Goal: Task Accomplishment & Management: Use online tool/utility

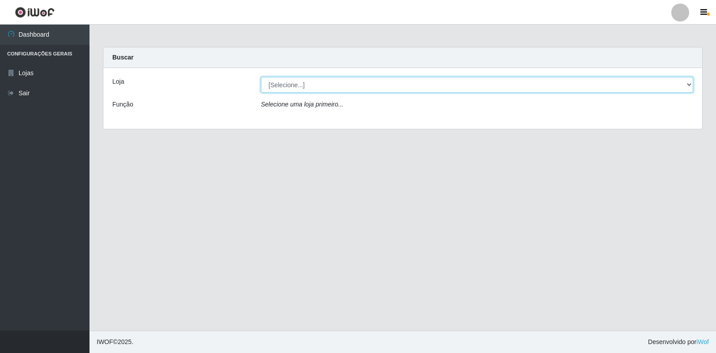
click at [320, 81] on select "[Selecione...] Atacado Vem - Loja 30 Laranjeiras Velha" at bounding box center [477, 85] width 432 height 16
select select "495"
click at [261, 77] on select "[Selecione...] Atacado Vem - Loja 30 Laranjeiras Velha" at bounding box center [477, 85] width 432 height 16
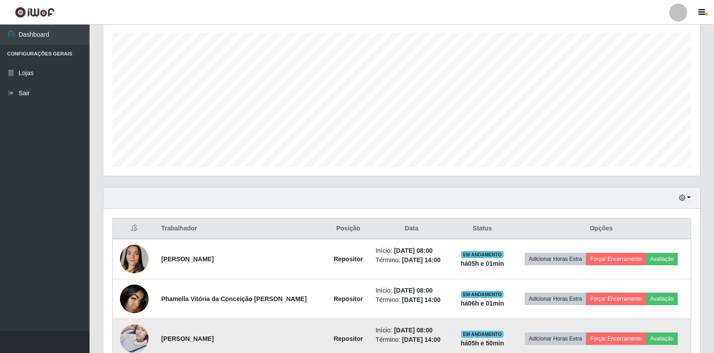
scroll to position [268, 0]
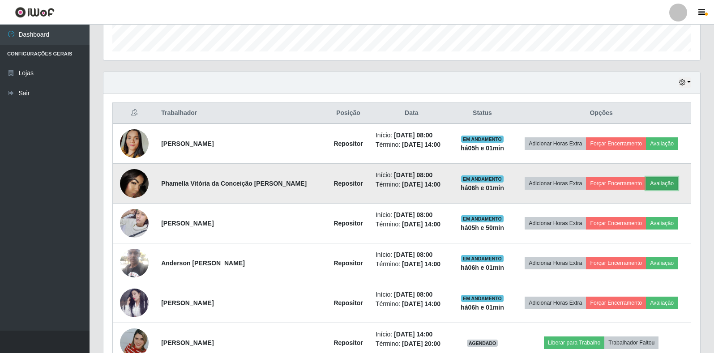
click at [658, 183] on button "Avaliação" at bounding box center [662, 183] width 32 height 13
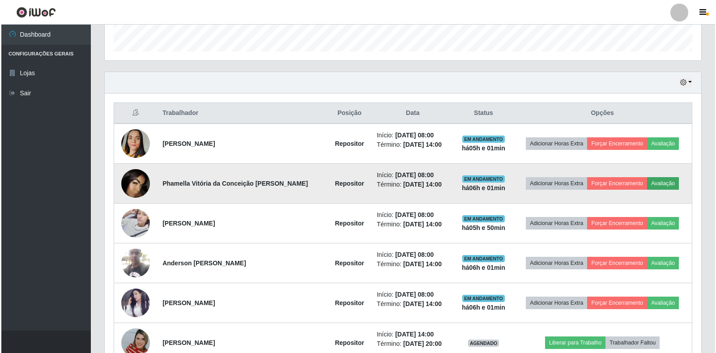
scroll to position [186, 591]
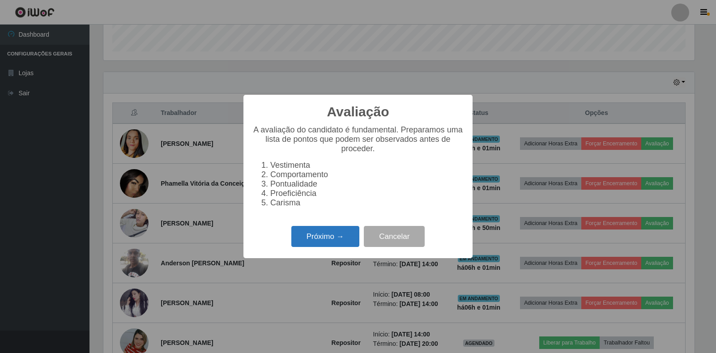
click at [330, 241] on button "Próximo →" at bounding box center [325, 236] width 68 height 21
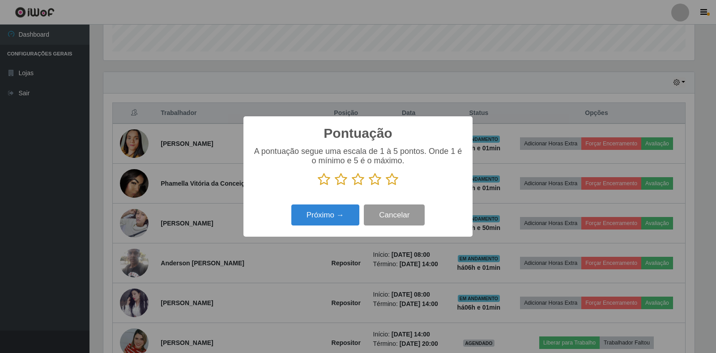
scroll to position [447153, 446748]
click at [375, 182] on icon at bounding box center [375, 179] width 13 height 13
click at [369, 186] on input "radio" at bounding box center [369, 186] width 0 height 0
click at [336, 212] on button "Próximo →" at bounding box center [325, 214] width 68 height 21
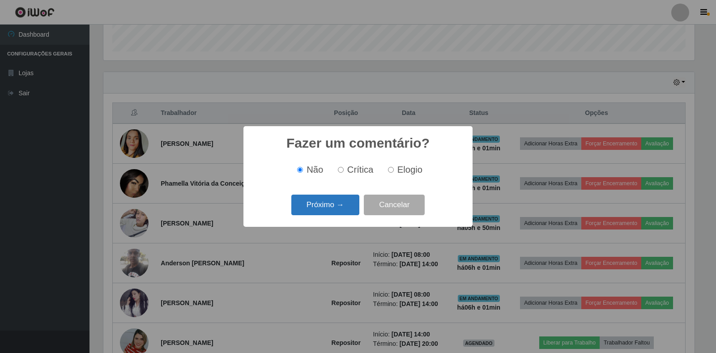
click at [331, 207] on button "Próximo →" at bounding box center [325, 205] width 68 height 21
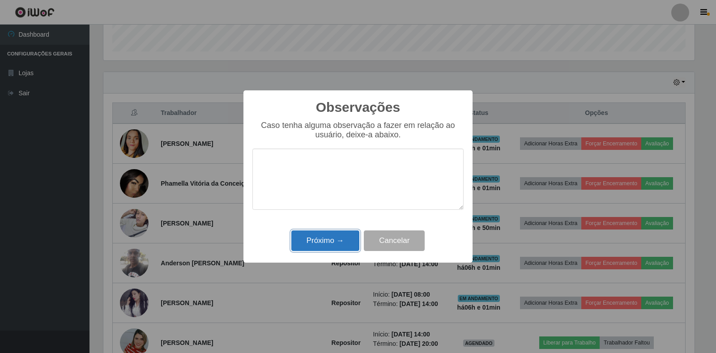
click at [308, 238] on button "Próximo →" at bounding box center [325, 240] width 68 height 21
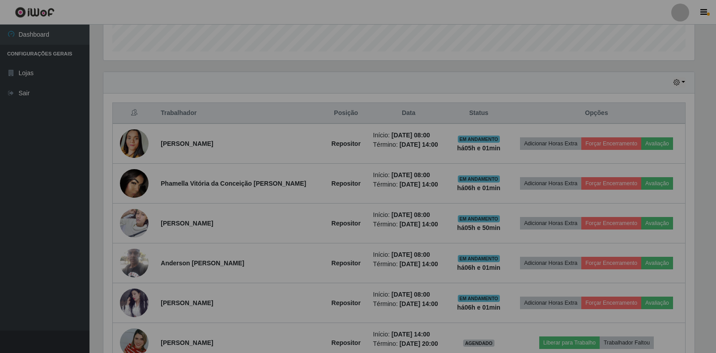
scroll to position [186, 596]
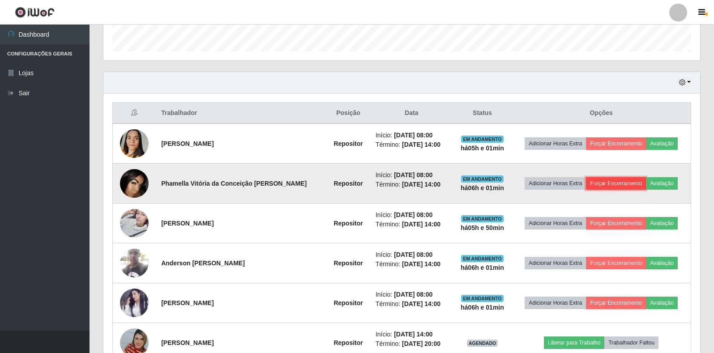
click at [604, 183] on button "Forçar Encerramento" at bounding box center [616, 183] width 60 height 13
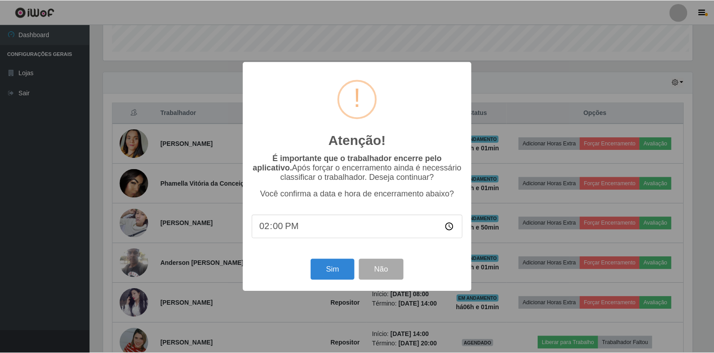
scroll to position [186, 591]
click at [331, 272] on button "Sim" at bounding box center [332, 269] width 43 height 21
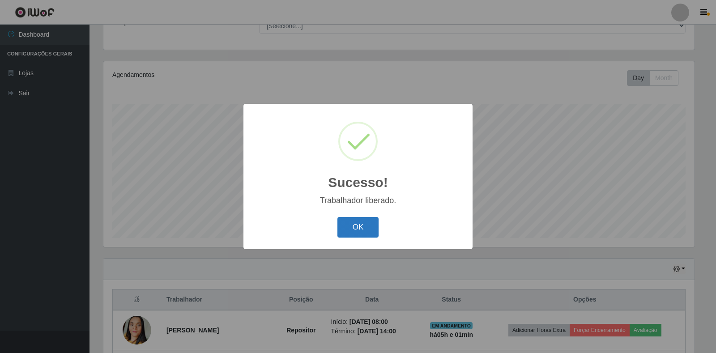
click at [347, 227] on button "OK" at bounding box center [358, 227] width 42 height 21
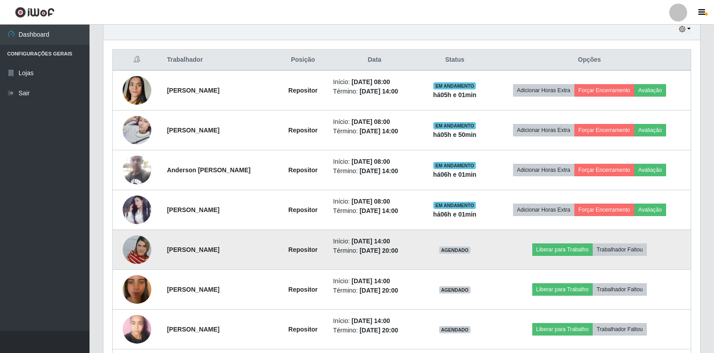
scroll to position [306, 0]
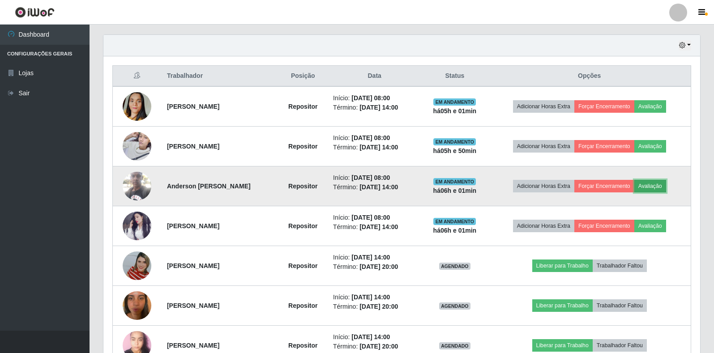
click at [655, 186] on button "Avaliação" at bounding box center [650, 186] width 32 height 13
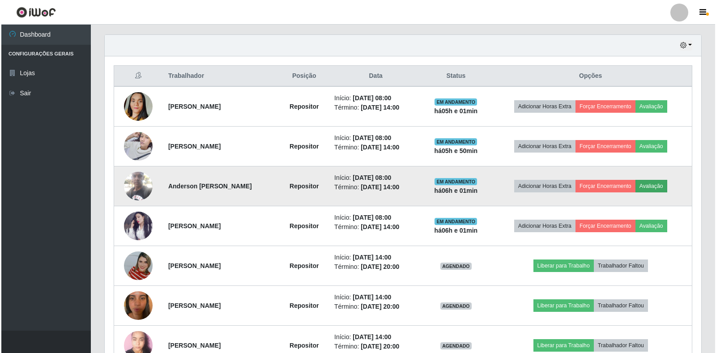
scroll to position [186, 591]
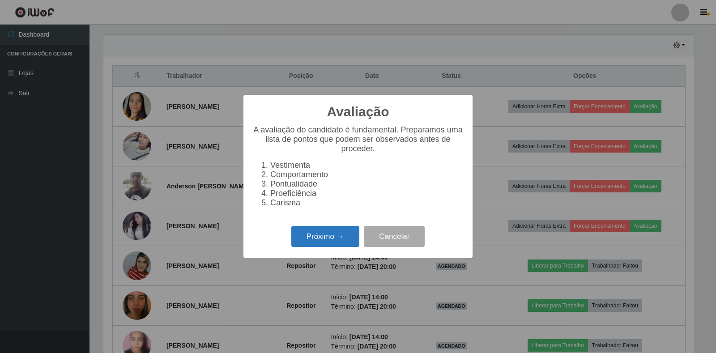
click at [327, 242] on button "Próximo →" at bounding box center [325, 236] width 68 height 21
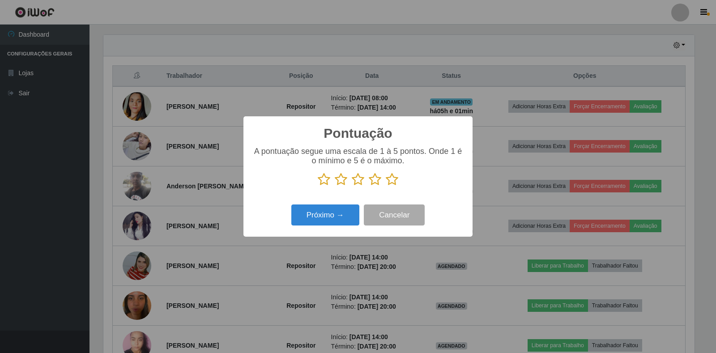
scroll to position [447153, 446748]
click at [392, 183] on icon at bounding box center [392, 179] width 13 height 13
click at [386, 186] on input "radio" at bounding box center [386, 186] width 0 height 0
click at [329, 212] on button "Próximo →" at bounding box center [325, 214] width 68 height 21
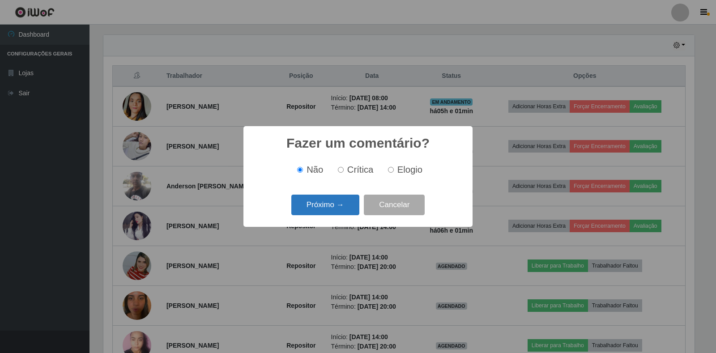
click at [328, 209] on button "Próximo →" at bounding box center [325, 205] width 68 height 21
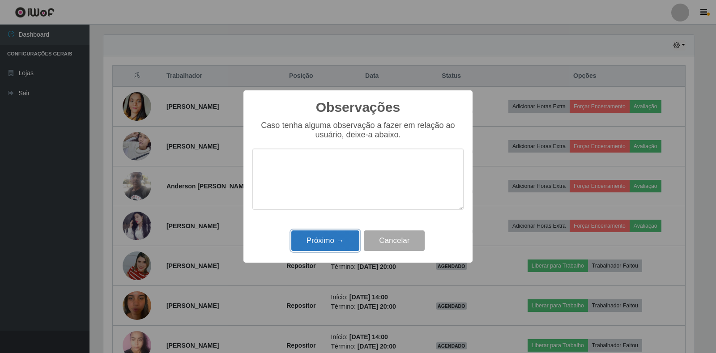
click at [340, 244] on button "Próximo →" at bounding box center [325, 240] width 68 height 21
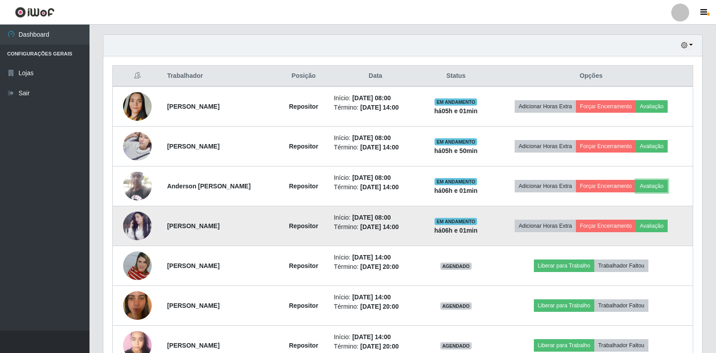
scroll to position [186, 596]
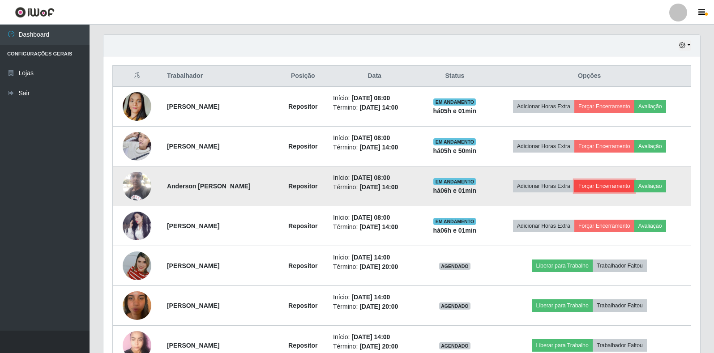
click at [621, 186] on button "Forçar Encerramento" at bounding box center [604, 186] width 60 height 13
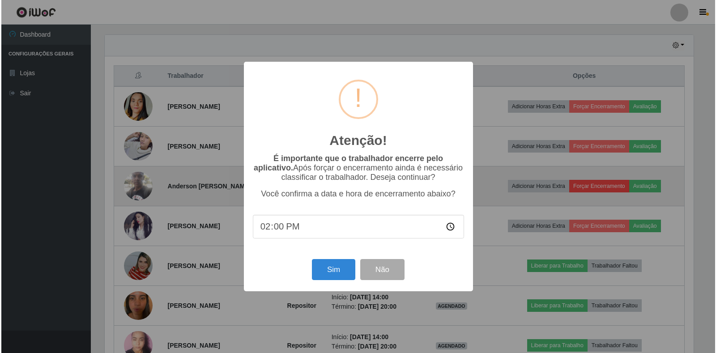
scroll to position [0, 0]
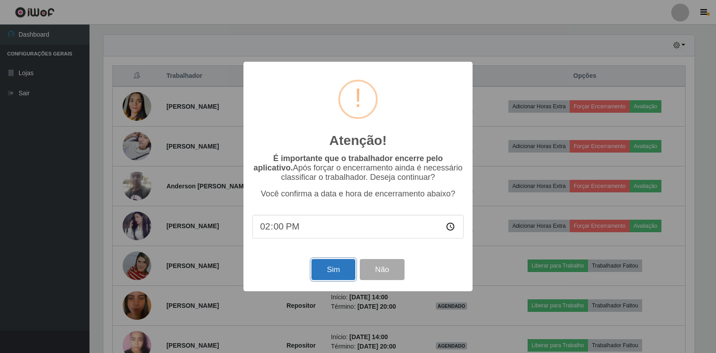
click at [336, 269] on button "Sim" at bounding box center [332, 269] width 43 height 21
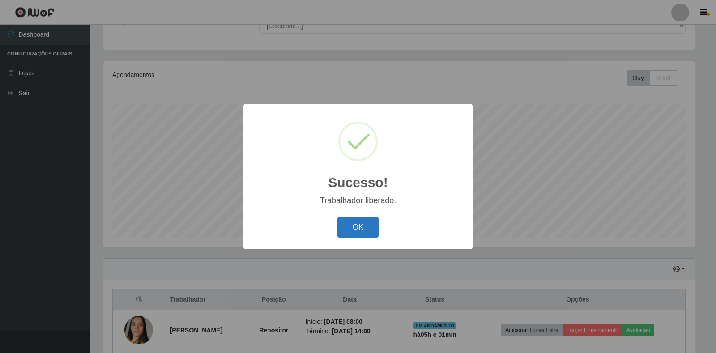
click at [361, 227] on button "OK" at bounding box center [358, 227] width 42 height 21
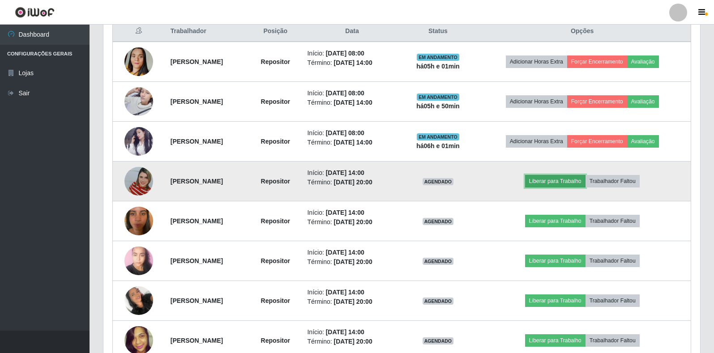
click at [565, 180] on button "Liberar para Trabalho" at bounding box center [555, 181] width 60 height 13
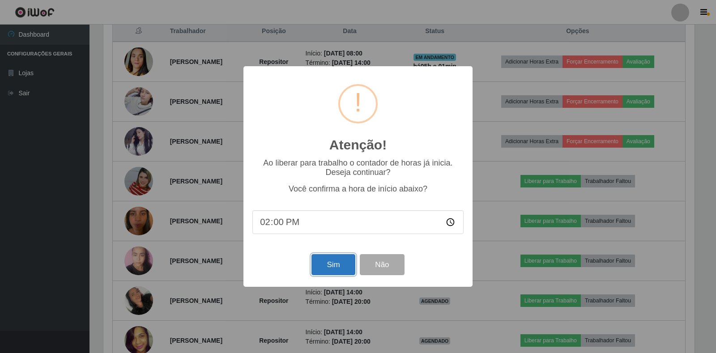
click at [337, 260] on button "Sim" at bounding box center [332, 264] width 43 height 21
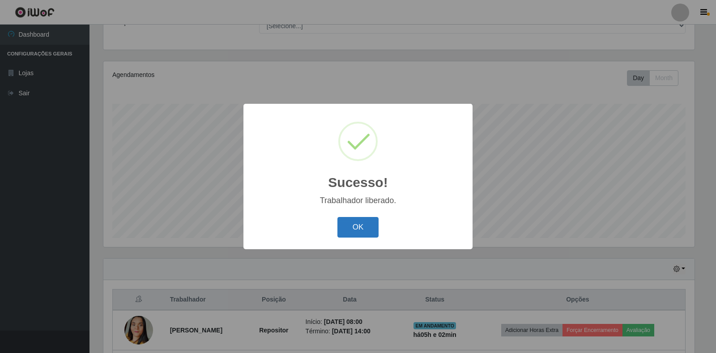
click at [366, 226] on button "OK" at bounding box center [358, 227] width 42 height 21
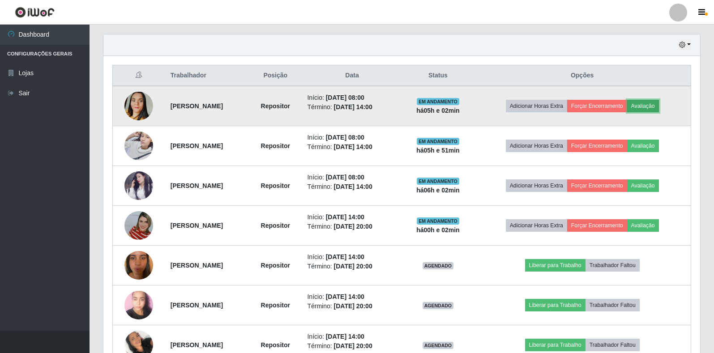
click at [658, 106] on button "Avaliação" at bounding box center [643, 106] width 32 height 13
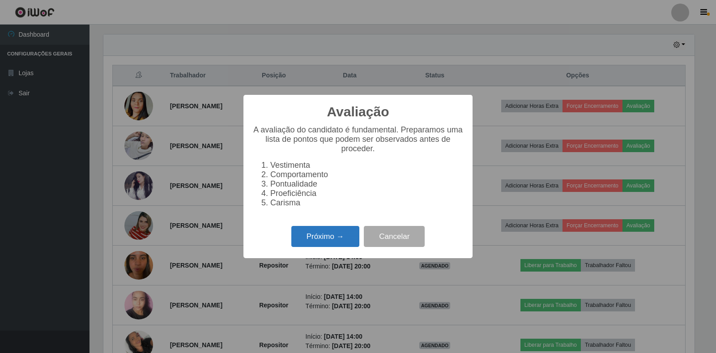
click at [351, 240] on button "Próximo →" at bounding box center [325, 236] width 68 height 21
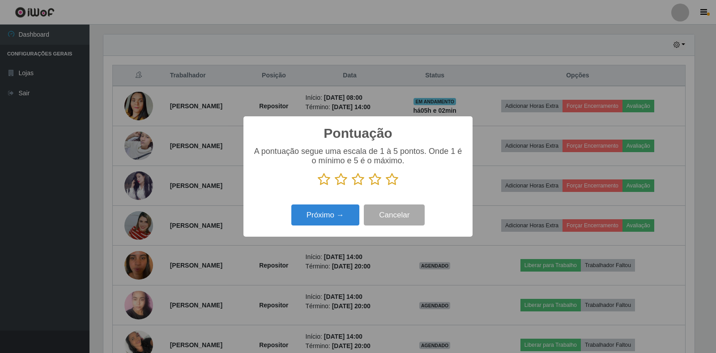
click at [371, 182] on icon at bounding box center [375, 179] width 13 height 13
click at [369, 186] on input "radio" at bounding box center [369, 186] width 0 height 0
click at [338, 214] on button "Próximo →" at bounding box center [325, 214] width 68 height 21
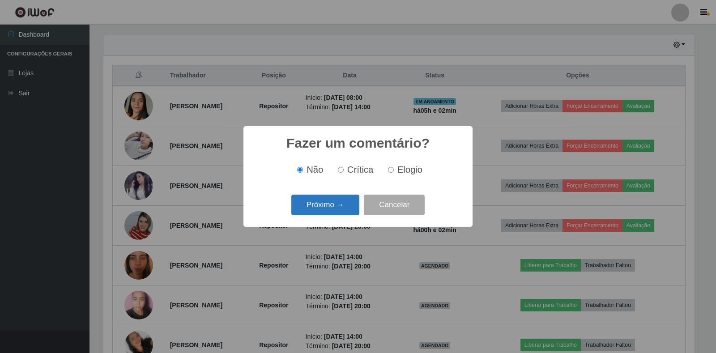
click at [344, 200] on button "Próximo →" at bounding box center [325, 205] width 68 height 21
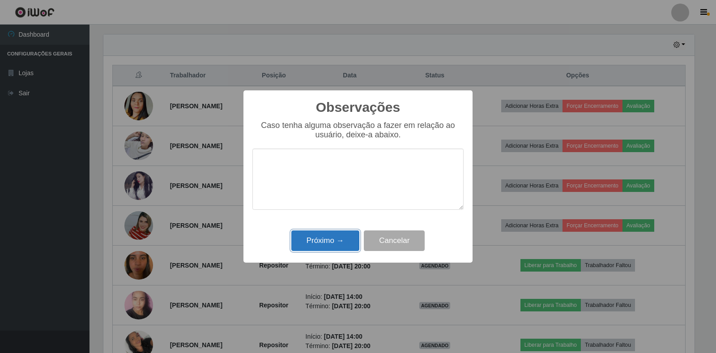
click at [323, 247] on button "Próximo →" at bounding box center [325, 240] width 68 height 21
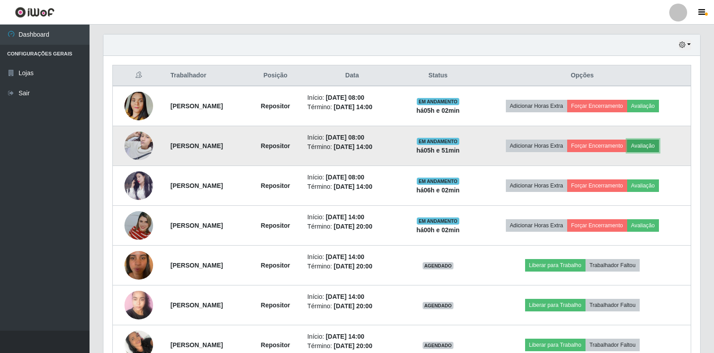
click at [658, 146] on button "Avaliação" at bounding box center [643, 146] width 32 height 13
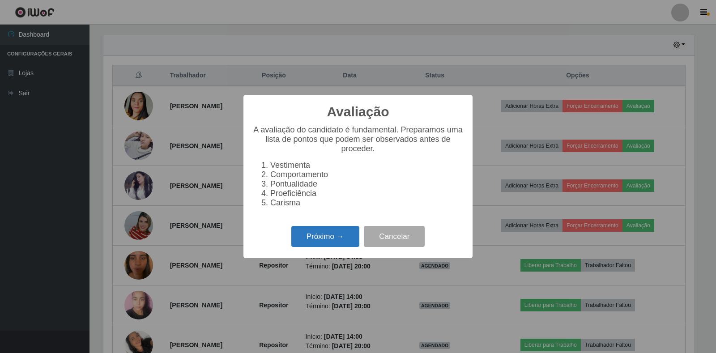
click at [318, 244] on button "Próximo →" at bounding box center [325, 236] width 68 height 21
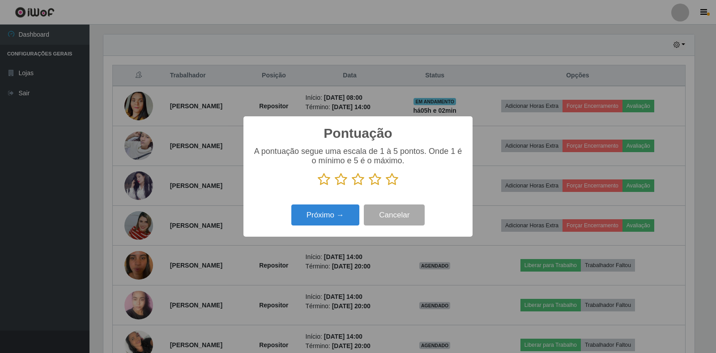
click at [372, 181] on icon at bounding box center [375, 179] width 13 height 13
click at [369, 186] on input "radio" at bounding box center [369, 186] width 0 height 0
click at [338, 210] on button "Próximo →" at bounding box center [325, 214] width 68 height 21
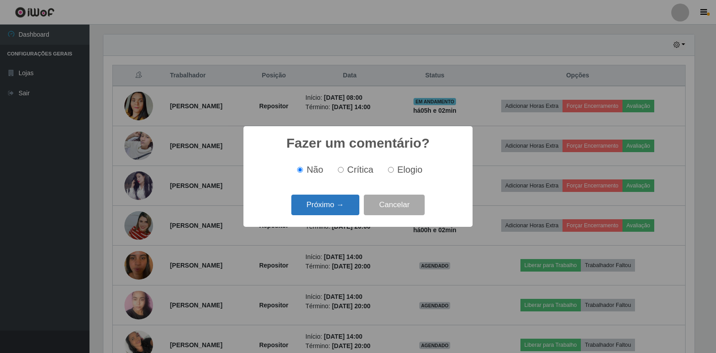
click at [338, 205] on button "Próximo →" at bounding box center [325, 205] width 68 height 21
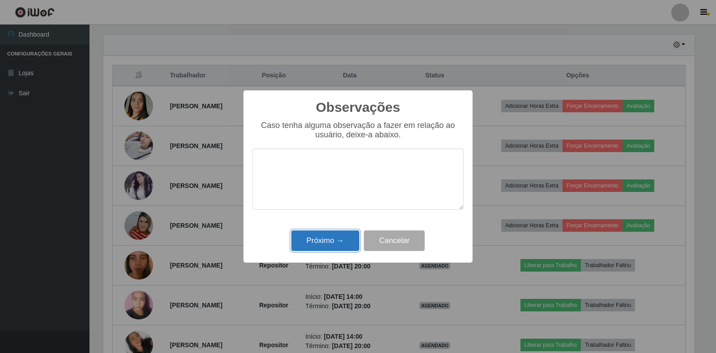
click at [337, 240] on button "Próximo →" at bounding box center [325, 240] width 68 height 21
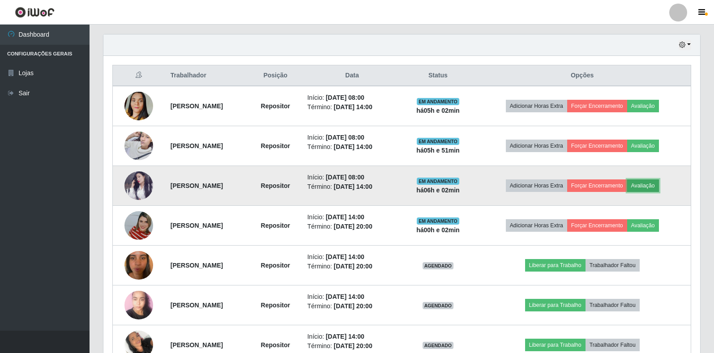
click at [658, 188] on button "Avaliação" at bounding box center [643, 185] width 32 height 13
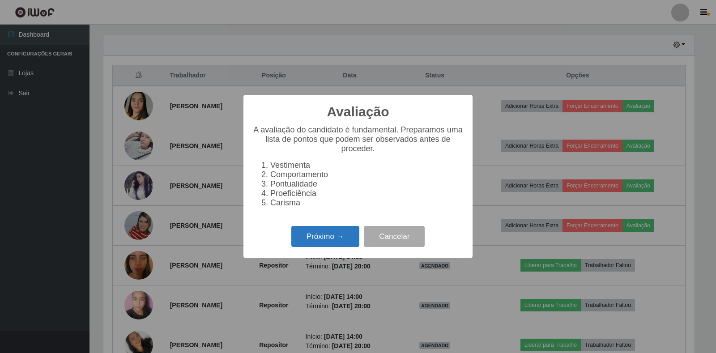
click at [344, 237] on button "Próximo →" at bounding box center [325, 236] width 68 height 21
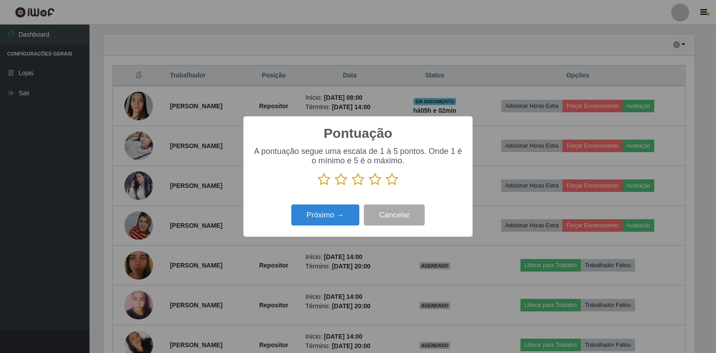
click at [372, 181] on icon at bounding box center [375, 179] width 13 height 13
click at [369, 186] on input "radio" at bounding box center [369, 186] width 0 height 0
click at [321, 216] on button "Próximo →" at bounding box center [325, 214] width 68 height 21
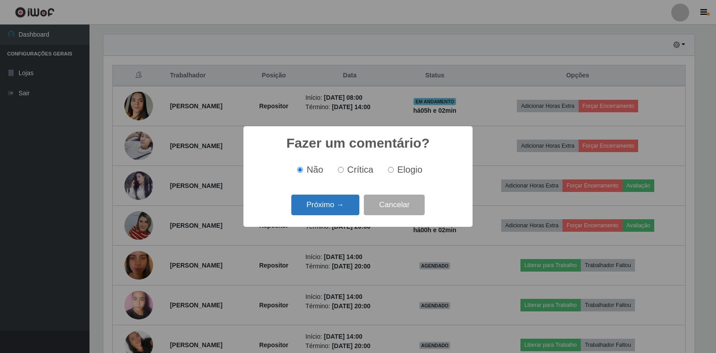
click at [331, 208] on button "Próximo →" at bounding box center [325, 205] width 68 height 21
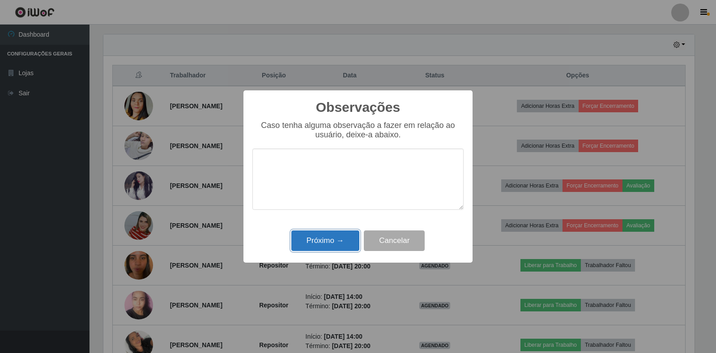
click at [326, 241] on button "Próximo →" at bounding box center [325, 240] width 68 height 21
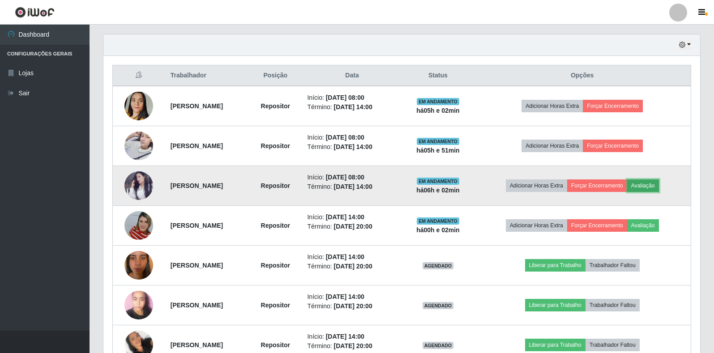
click at [657, 187] on button "Avaliação" at bounding box center [643, 185] width 32 height 13
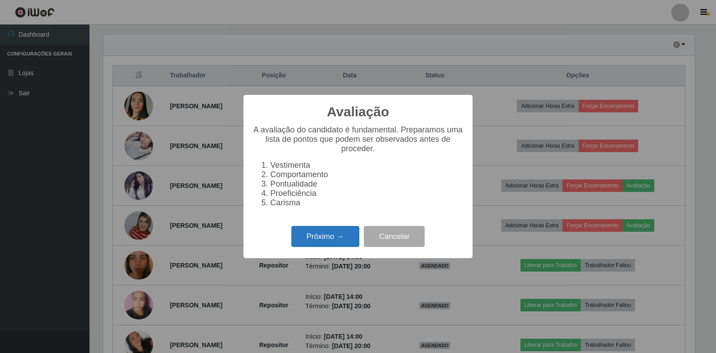
click at [328, 239] on button "Próximo →" at bounding box center [325, 236] width 68 height 21
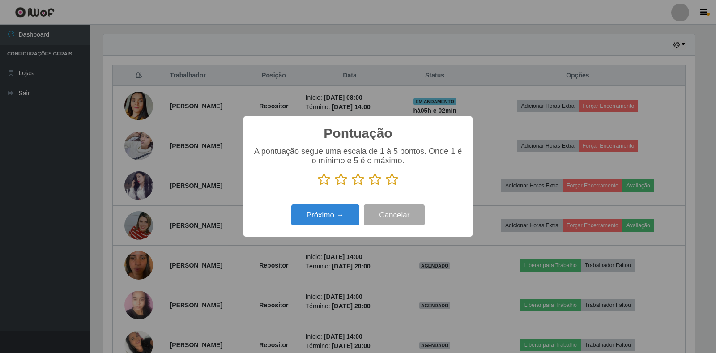
click at [377, 180] on icon at bounding box center [375, 179] width 13 height 13
click at [369, 186] on input "radio" at bounding box center [369, 186] width 0 height 0
click at [331, 213] on button "Próximo →" at bounding box center [325, 214] width 68 height 21
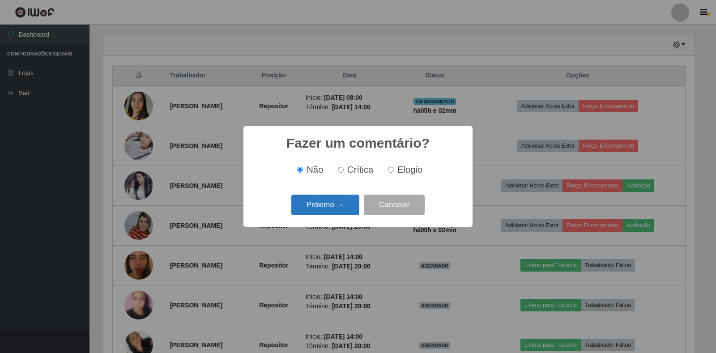
click at [332, 202] on button "Próximo →" at bounding box center [325, 205] width 68 height 21
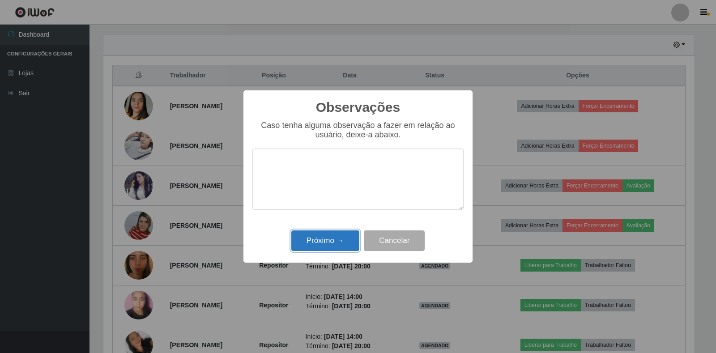
click at [306, 243] on button "Próximo →" at bounding box center [325, 240] width 68 height 21
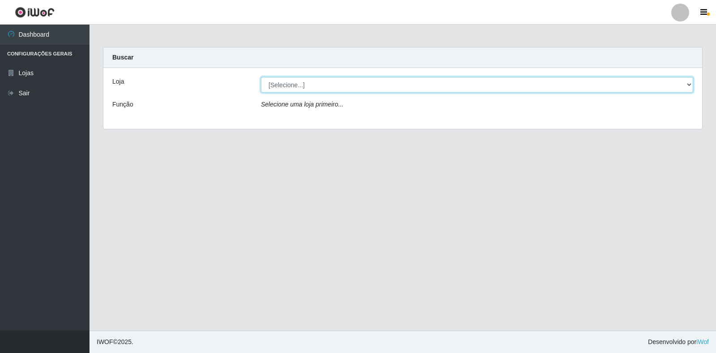
click at [293, 90] on select "[Selecione...] Atacado Vem - Loja 30 Laranjeiras Velha" at bounding box center [477, 85] width 432 height 16
select select "495"
click at [261, 77] on select "[Selecione...] Atacado Vem - Loja 30 Laranjeiras Velha" at bounding box center [477, 85] width 432 height 16
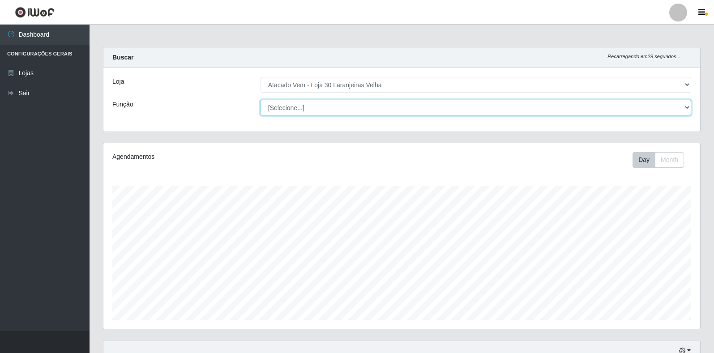
scroll to position [186, 596]
click at [310, 108] on select "[Selecione...] Repositor Repositor + Repositor ++" at bounding box center [475, 108] width 430 height 16
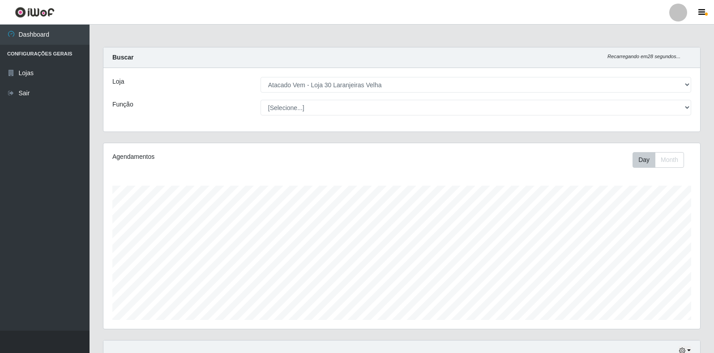
click at [366, 67] on div "Buscar Recarregando em 28 segundos..." at bounding box center [401, 57] width 596 height 21
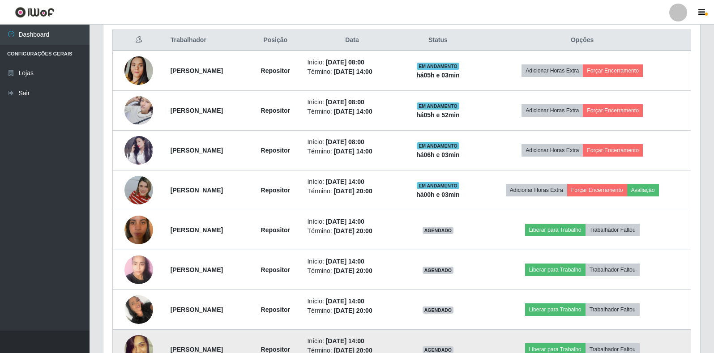
scroll to position [440, 0]
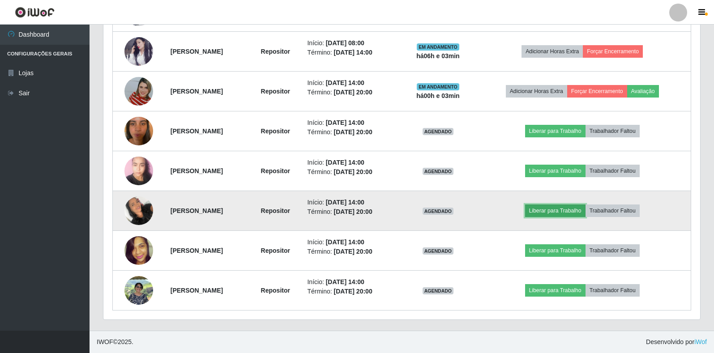
click at [572, 211] on button "Liberar para Trabalho" at bounding box center [555, 210] width 60 height 13
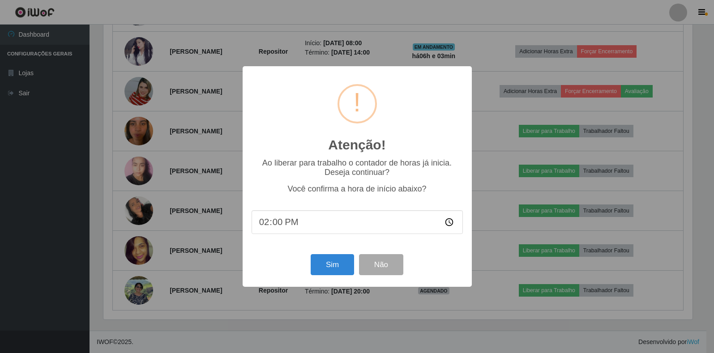
scroll to position [186, 591]
click at [331, 268] on button "Sim" at bounding box center [332, 264] width 43 height 21
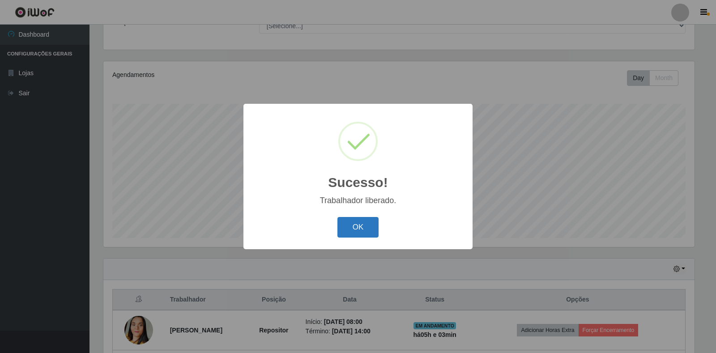
click at [351, 227] on button "OK" at bounding box center [358, 227] width 42 height 21
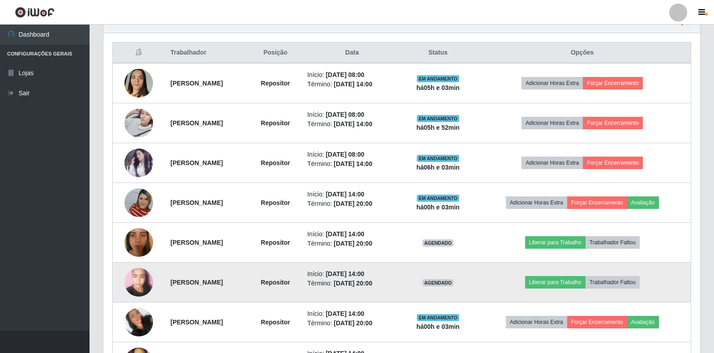
scroll to position [440, 0]
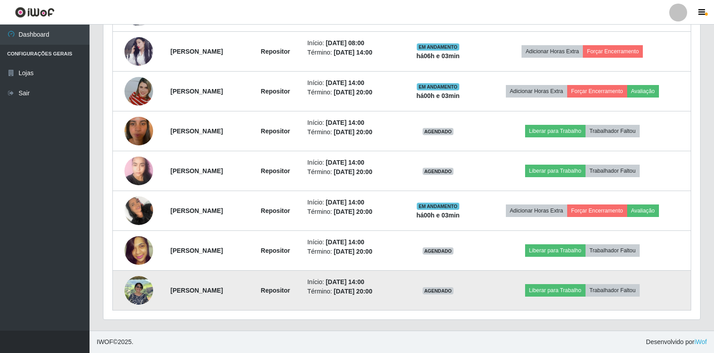
click at [130, 290] on img at bounding box center [138, 290] width 29 height 29
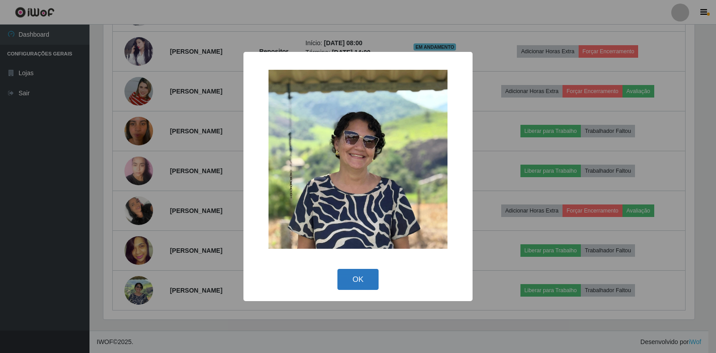
click at [353, 278] on button "OK" at bounding box center [358, 279] width 42 height 21
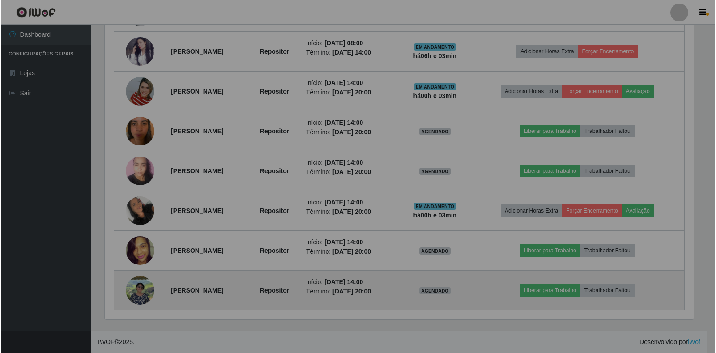
scroll to position [186, 596]
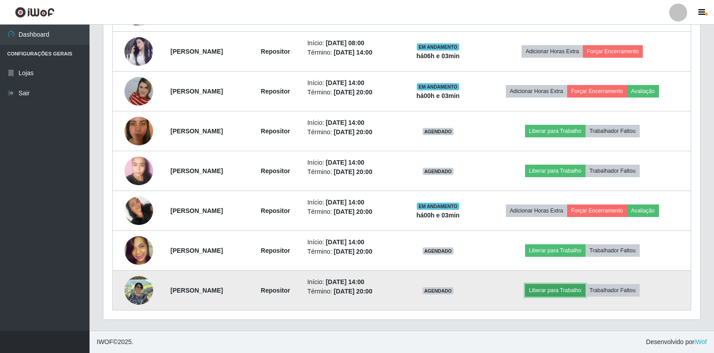
click at [569, 295] on button "Liberar para Trabalho" at bounding box center [555, 290] width 60 height 13
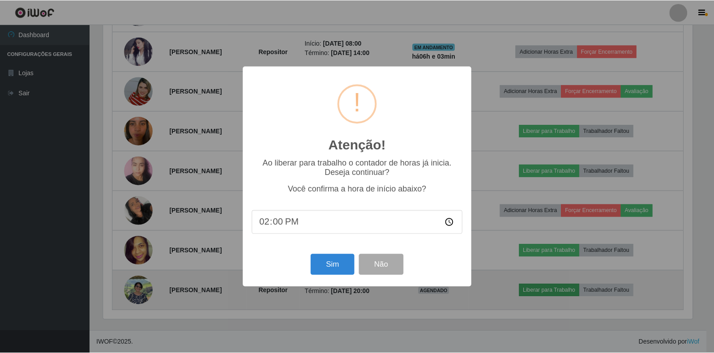
scroll to position [186, 591]
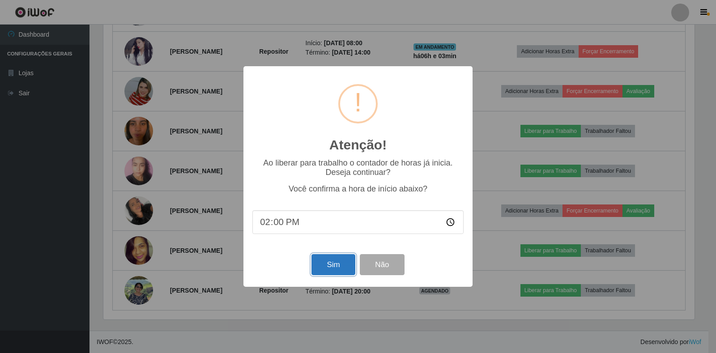
click at [322, 263] on button "Sim" at bounding box center [332, 264] width 43 height 21
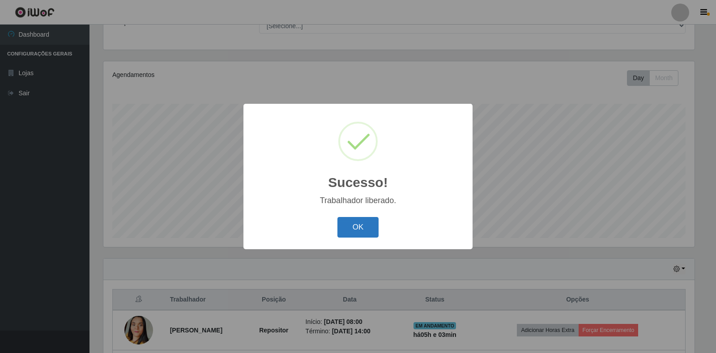
click at [364, 222] on button "OK" at bounding box center [358, 227] width 42 height 21
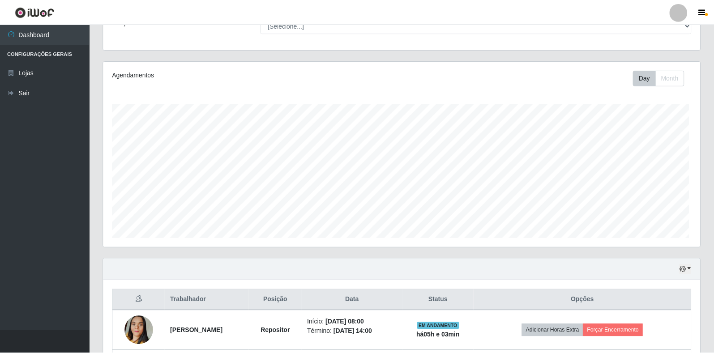
scroll to position [0, 0]
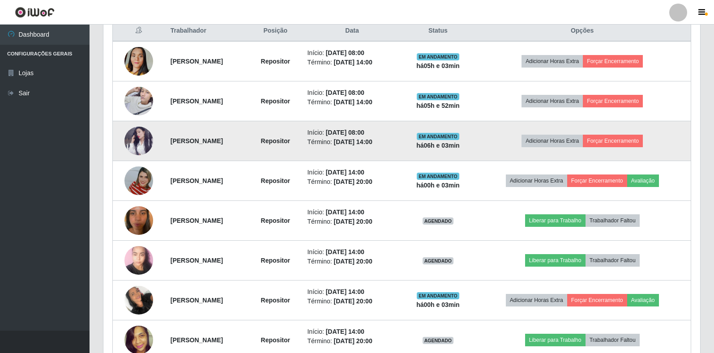
click at [130, 138] on img at bounding box center [138, 141] width 29 height 29
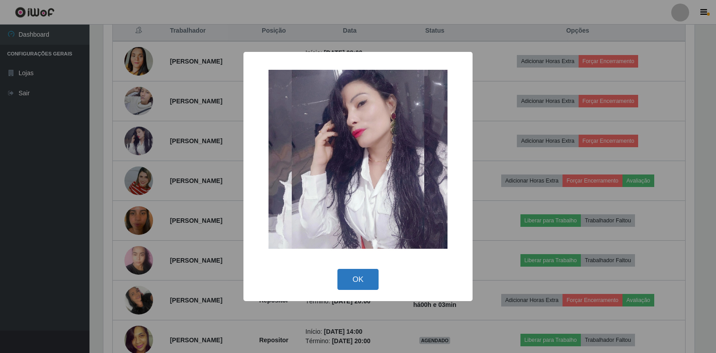
click at [362, 273] on button "OK" at bounding box center [358, 279] width 42 height 21
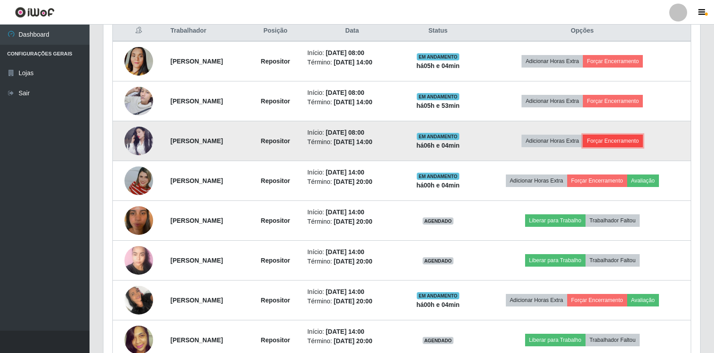
click at [611, 138] on button "Forçar Encerramento" at bounding box center [612, 141] width 60 height 13
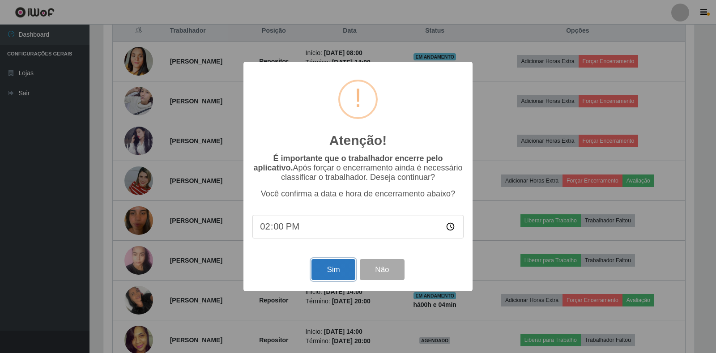
click at [324, 275] on button "Sim" at bounding box center [332, 269] width 43 height 21
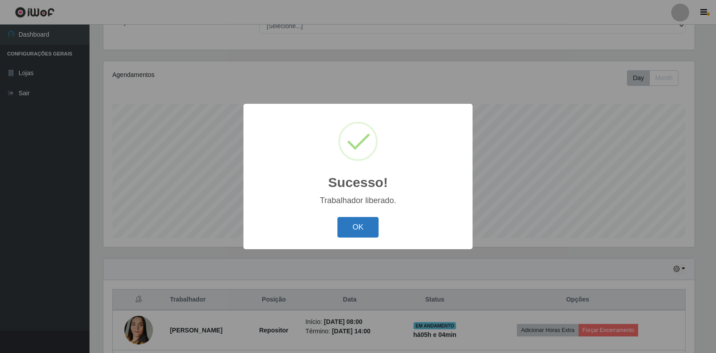
click at [348, 230] on button "OK" at bounding box center [358, 227] width 42 height 21
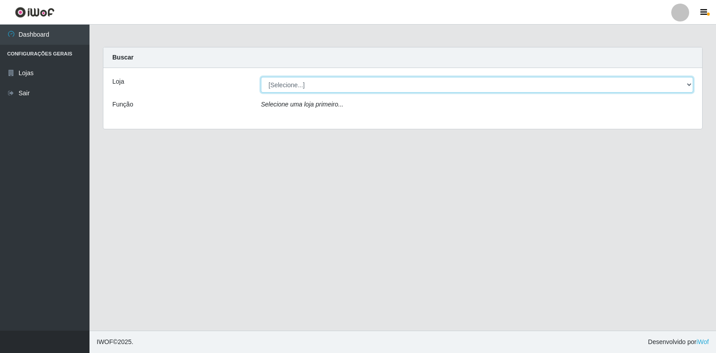
click at [295, 90] on select "[Selecione...] Atacado Vem - Loja 30 Laranjeiras Velha" at bounding box center [477, 85] width 432 height 16
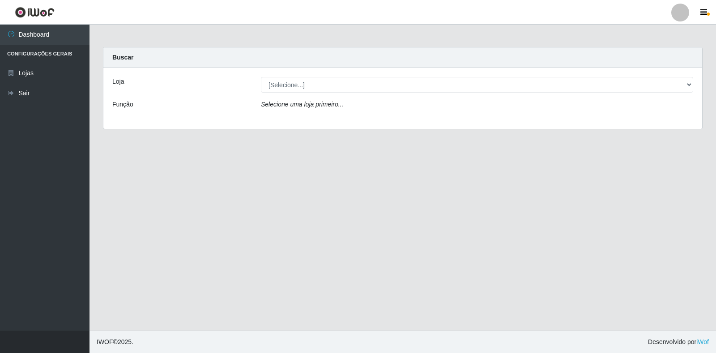
click at [297, 110] on div "Selecione uma loja primeiro..." at bounding box center [477, 106] width 446 height 13
click at [303, 93] on div "Loja [Selecione...] Atacado Vem - Loja 30 Laranjeiras Velha Função Selecione um…" at bounding box center [402, 98] width 599 height 61
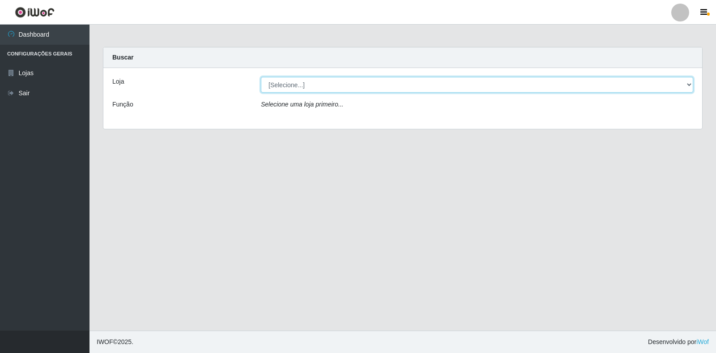
click at [308, 89] on select "[Selecione...] Atacado Vem - Loja 30 Laranjeiras Velha" at bounding box center [477, 85] width 432 height 16
select select "495"
click at [261, 77] on select "[Selecione...] Atacado Vem - Loja 30 Laranjeiras Velha" at bounding box center [477, 85] width 432 height 16
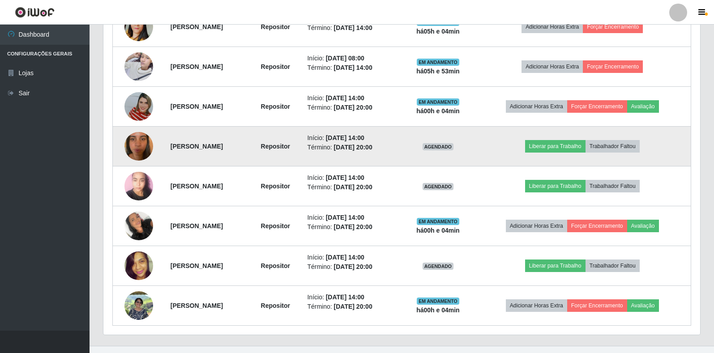
scroll to position [400, 0]
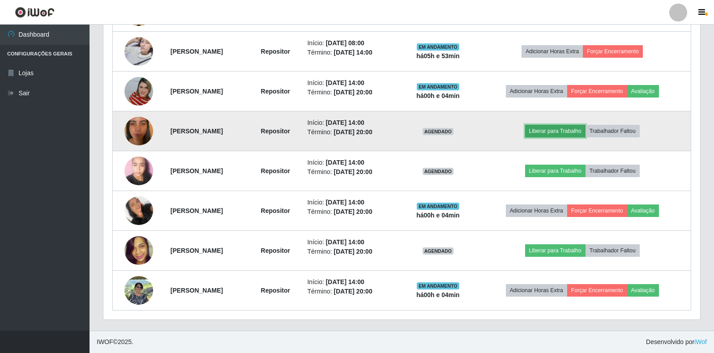
click at [582, 130] on button "Liberar para Trabalho" at bounding box center [555, 131] width 60 height 13
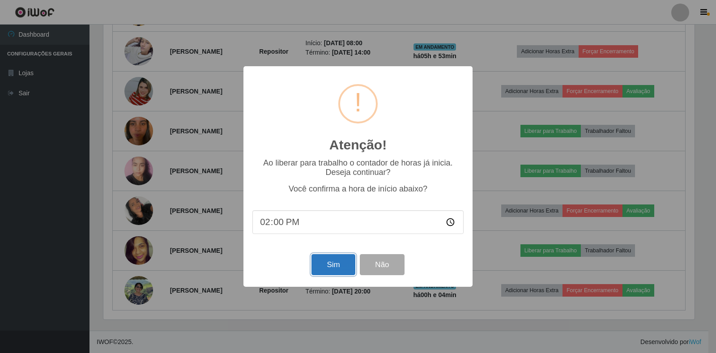
click at [327, 259] on button "Sim" at bounding box center [332, 264] width 43 height 21
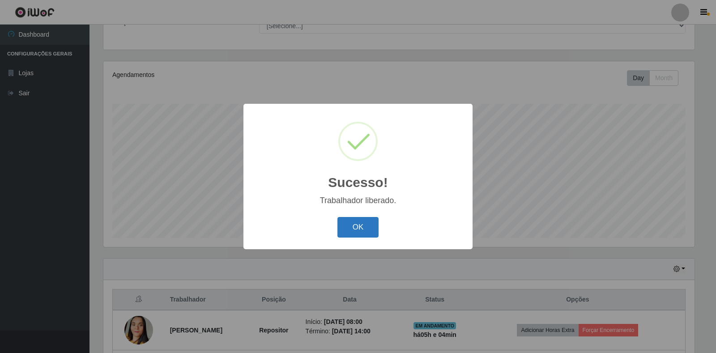
click at [362, 229] on button "OK" at bounding box center [358, 227] width 42 height 21
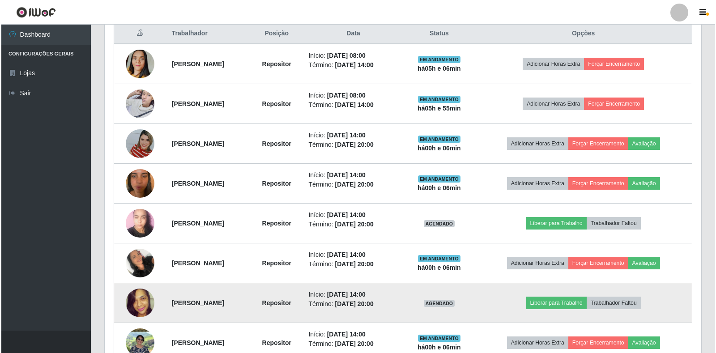
scroll to position [395, 0]
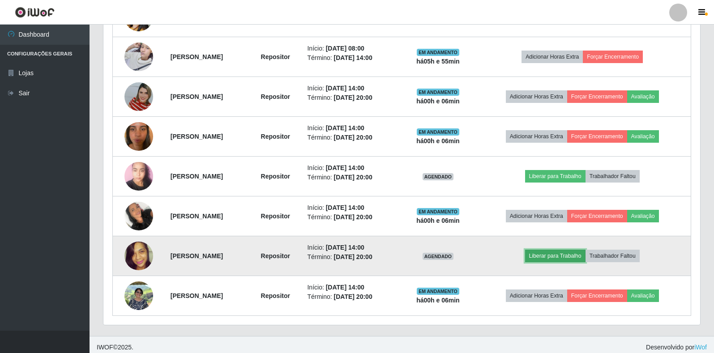
click at [578, 255] on button "Liberar para Trabalho" at bounding box center [555, 256] width 60 height 13
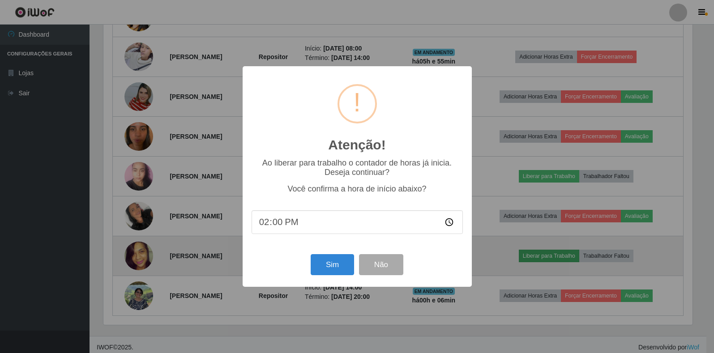
scroll to position [186, 591]
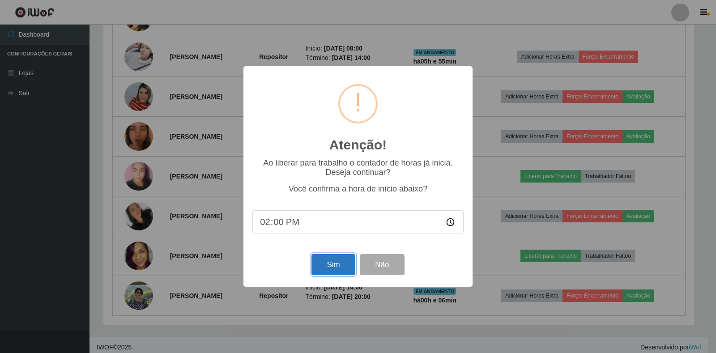
click at [324, 261] on button "Sim" at bounding box center [332, 264] width 43 height 21
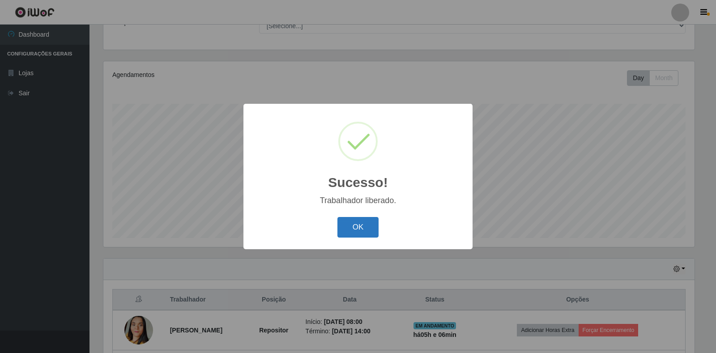
click at [362, 231] on button "OK" at bounding box center [358, 227] width 42 height 21
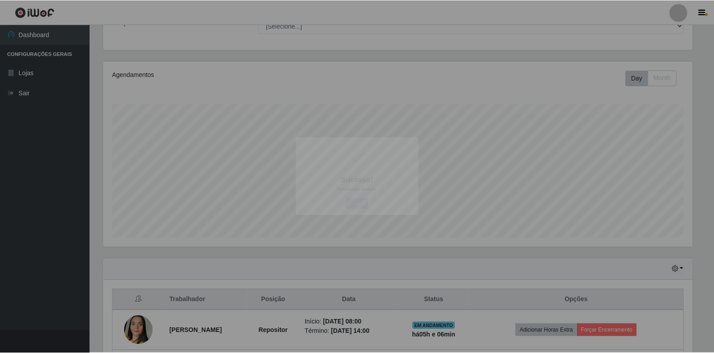
scroll to position [186, 596]
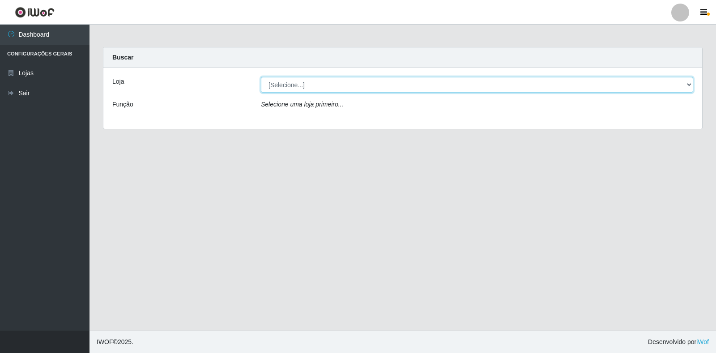
click at [294, 89] on select "[Selecione...] Atacado Vem - Loja 30 Laranjeiras Velha" at bounding box center [477, 85] width 432 height 16
select select "495"
click at [261, 77] on select "[Selecione...] Atacado Vem - Loja 30 Laranjeiras Velha" at bounding box center [477, 85] width 432 height 16
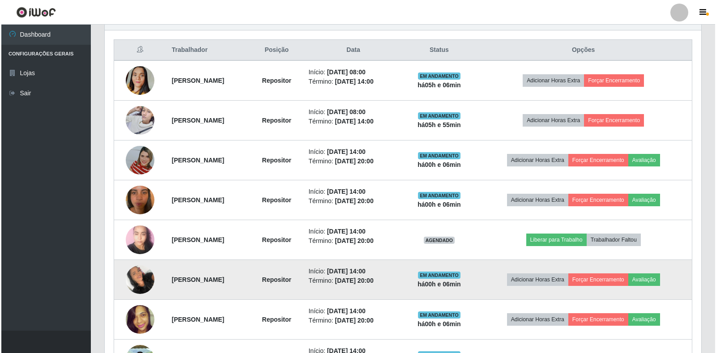
scroll to position [400, 0]
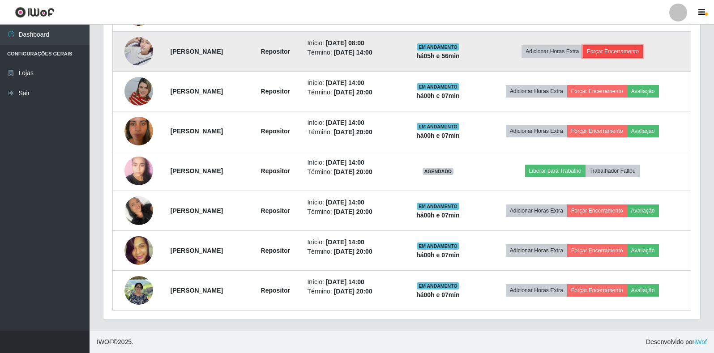
click at [607, 50] on button "Forçar Encerramento" at bounding box center [612, 51] width 60 height 13
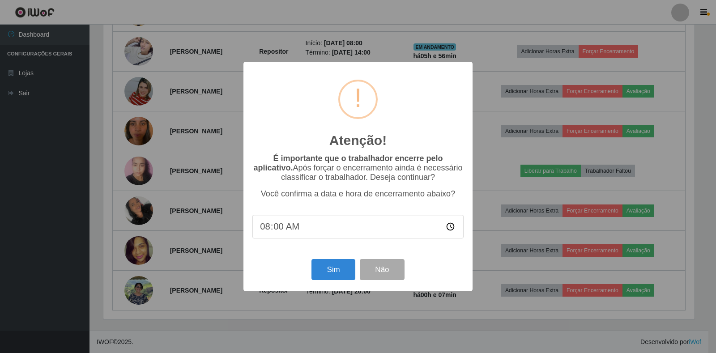
click at [263, 230] on input "08:00" at bounding box center [357, 227] width 211 height 24
type input "14:08"
click at [344, 271] on button "Sim" at bounding box center [332, 269] width 43 height 21
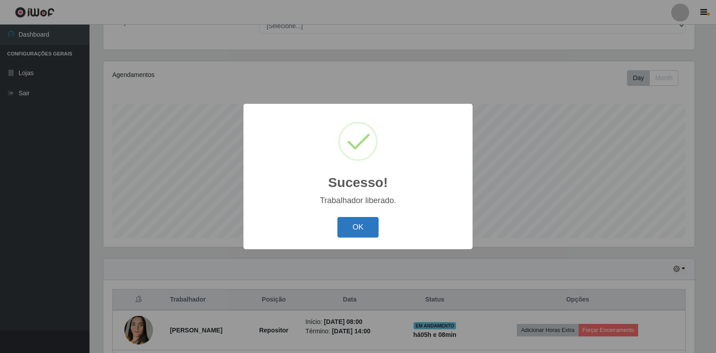
click at [359, 221] on button "OK" at bounding box center [358, 227] width 42 height 21
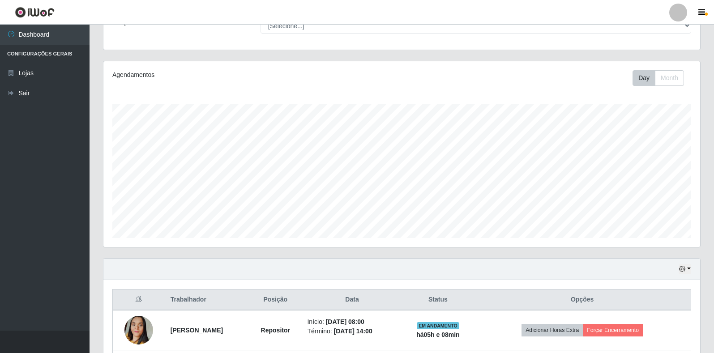
scroll to position [261, 0]
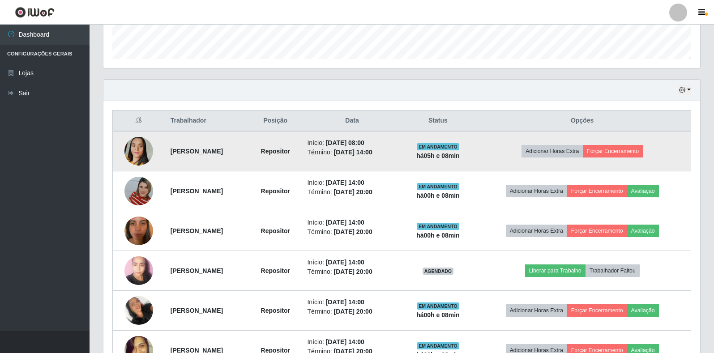
drag, startPoint x: 398, startPoint y: 140, endPoint x: 416, endPoint y: 157, distance: 24.4
click at [396, 156] on ul "Início: 02/10/2025, 08:00 Término: 02/10/2025, 14:00" at bounding box center [351, 147] width 89 height 19
click at [402, 160] on td "Início: 02/10/2025, 08:00 Término: 02/10/2025, 14:00" at bounding box center [352, 151] width 100 height 40
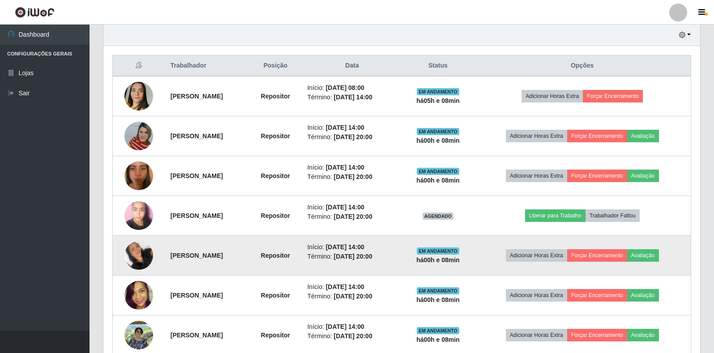
scroll to position [361, 0]
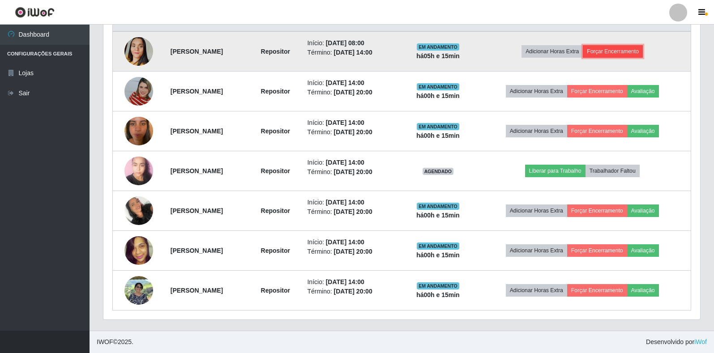
click at [606, 50] on button "Forçar Encerramento" at bounding box center [612, 51] width 60 height 13
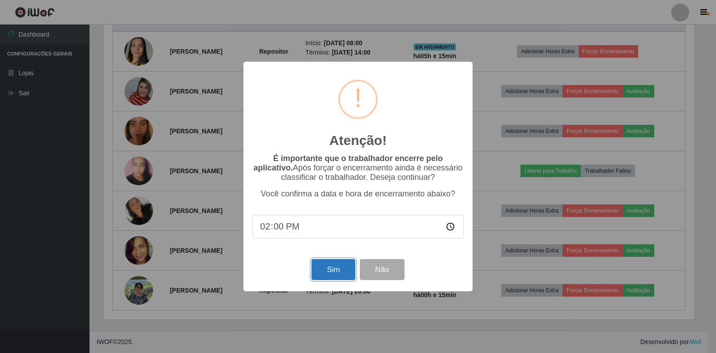
click at [341, 268] on button "Sim" at bounding box center [332, 269] width 43 height 21
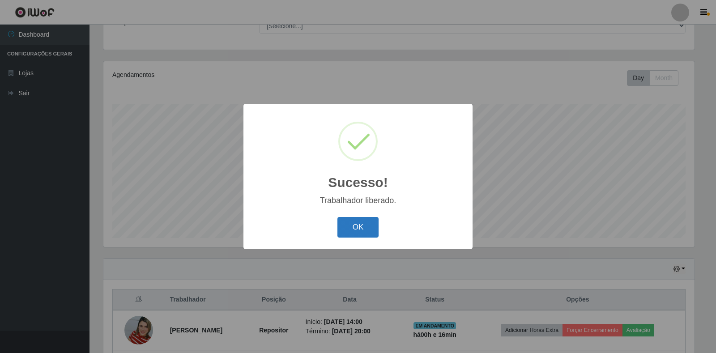
click at [362, 228] on button "OK" at bounding box center [358, 227] width 42 height 21
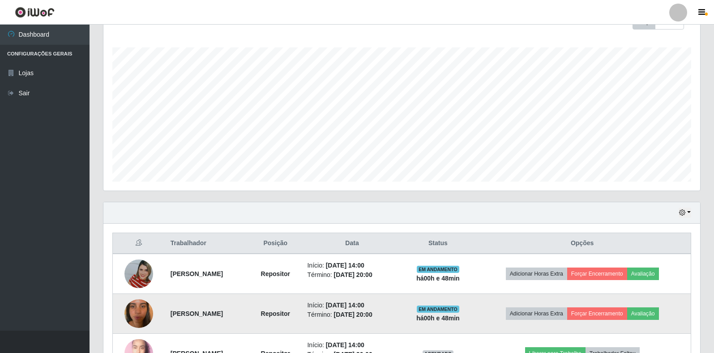
scroll to position [97, 0]
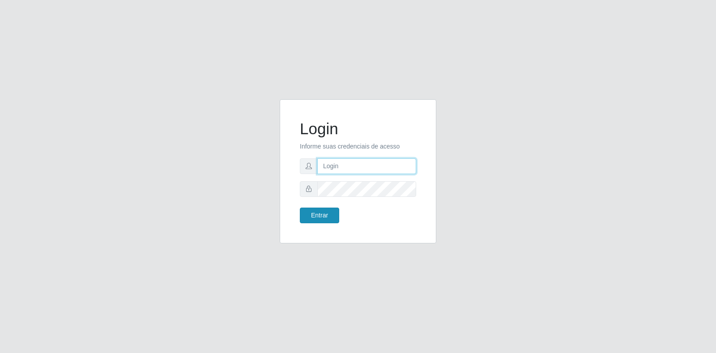
type input "[EMAIL_ADDRESS][DOMAIN_NAME]"
click at [328, 216] on button "Entrar" at bounding box center [319, 216] width 39 height 16
click at [342, 169] on input "[EMAIL_ADDRESS][DOMAIN_NAME]" at bounding box center [366, 166] width 99 height 16
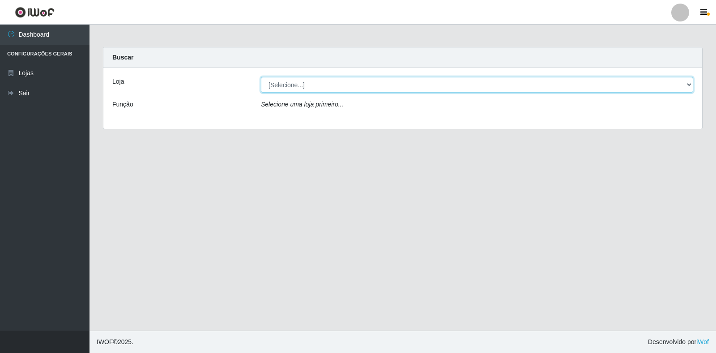
click at [298, 82] on select "[Selecione...] Atacado Vem - Loja 30 Laranjeiras Velha" at bounding box center [477, 85] width 432 height 16
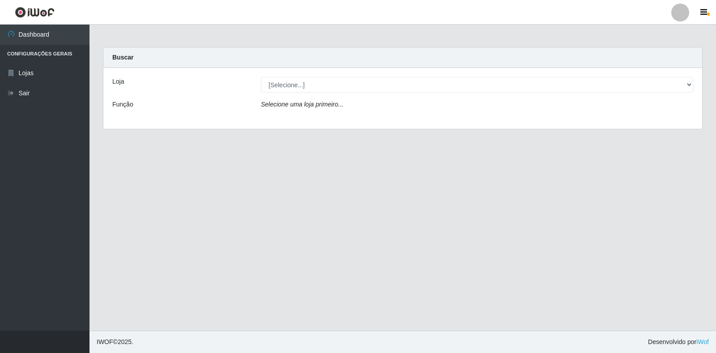
click at [306, 111] on div "Selecione uma loja primeiro..." at bounding box center [477, 106] width 446 height 13
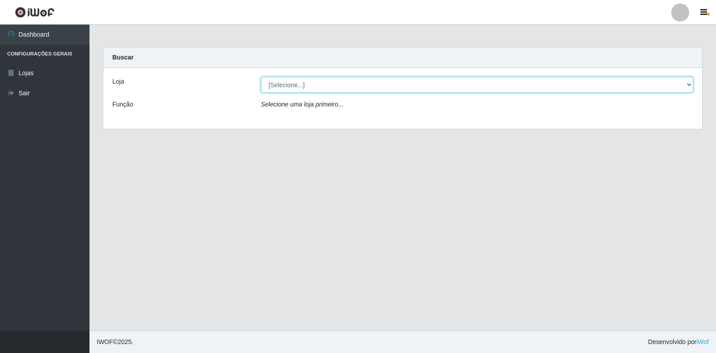
click at [306, 90] on select "[Selecione...] Atacado Vem - Loja 30 Laranjeiras Velha" at bounding box center [477, 85] width 432 height 16
select select "495"
click at [261, 77] on select "[Selecione...] Atacado Vem - Loja 30 Laranjeiras Velha" at bounding box center [477, 85] width 432 height 16
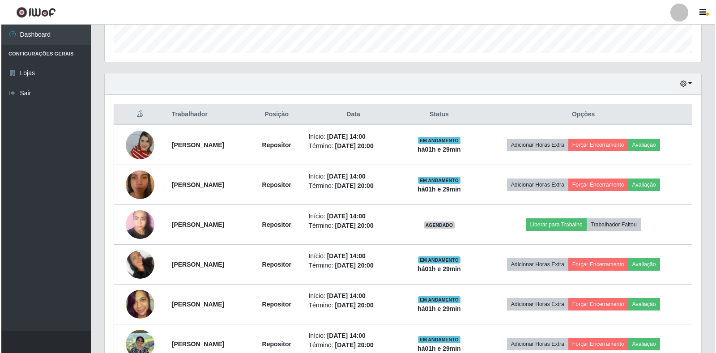
scroll to position [268, 0]
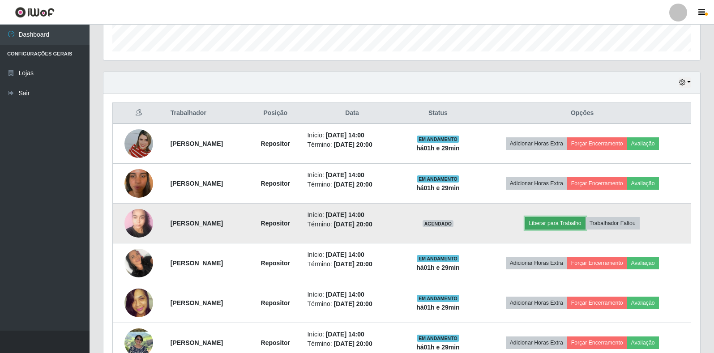
click at [585, 224] on button "Liberar para Trabalho" at bounding box center [555, 223] width 60 height 13
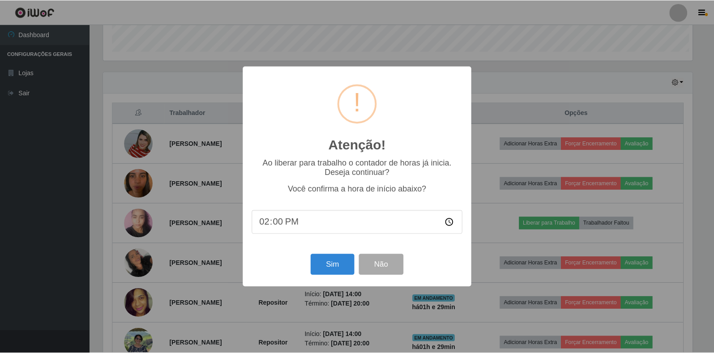
scroll to position [186, 591]
click at [353, 266] on button "Sim" at bounding box center [332, 264] width 43 height 21
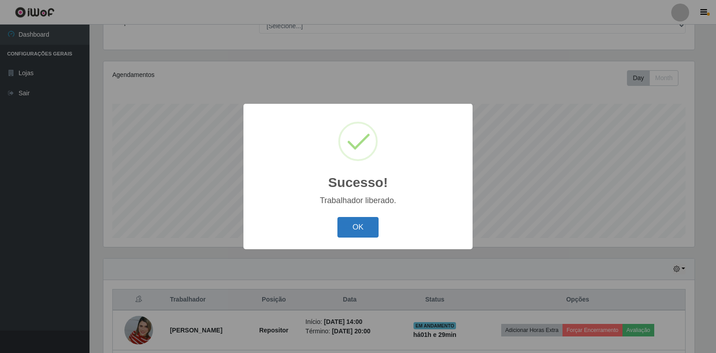
click at [361, 225] on button "OK" at bounding box center [358, 227] width 42 height 21
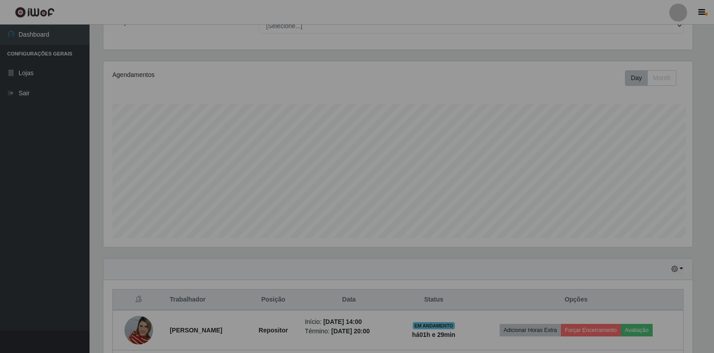
scroll to position [186, 596]
